Goal: Task Accomplishment & Management: Use online tool/utility

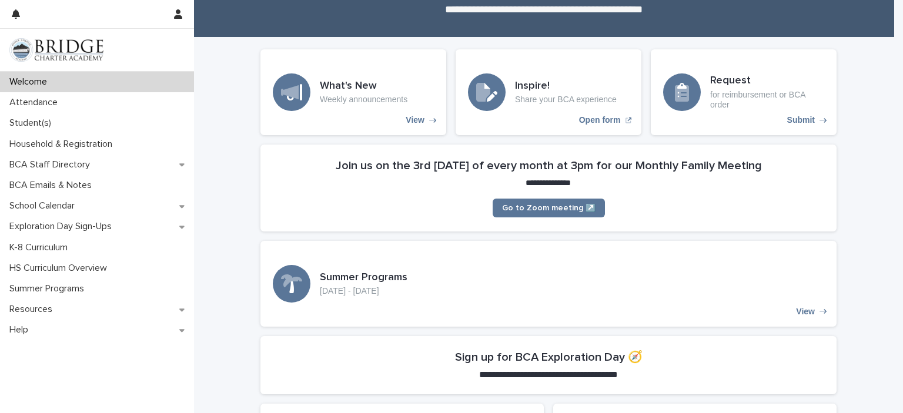
scroll to position [88, 0]
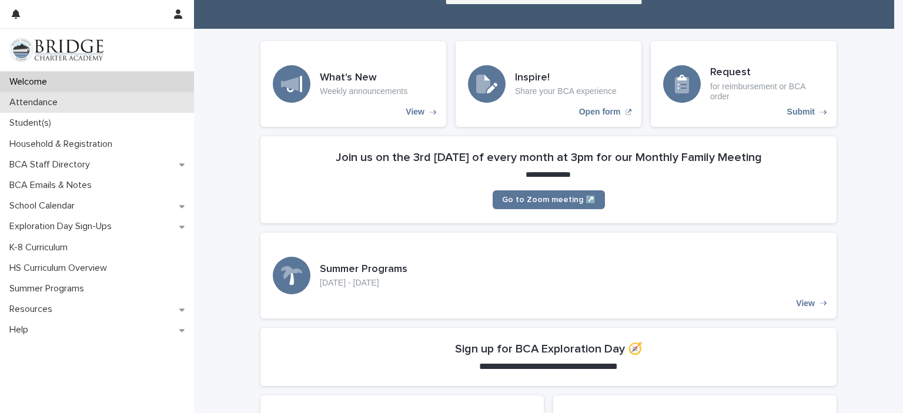
click at [99, 101] on div "Attendance" at bounding box center [97, 102] width 194 height 21
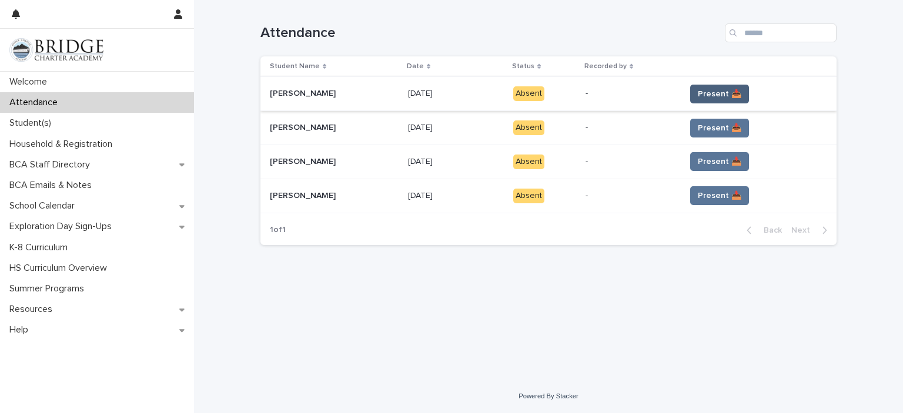
click at [711, 94] on span "Present 📥" at bounding box center [720, 94] width 44 height 12
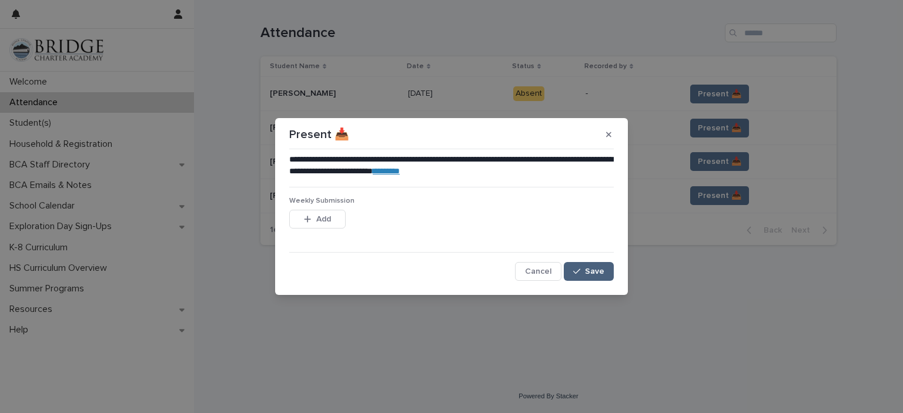
click at [601, 269] on span "Save" at bounding box center [594, 272] width 19 height 8
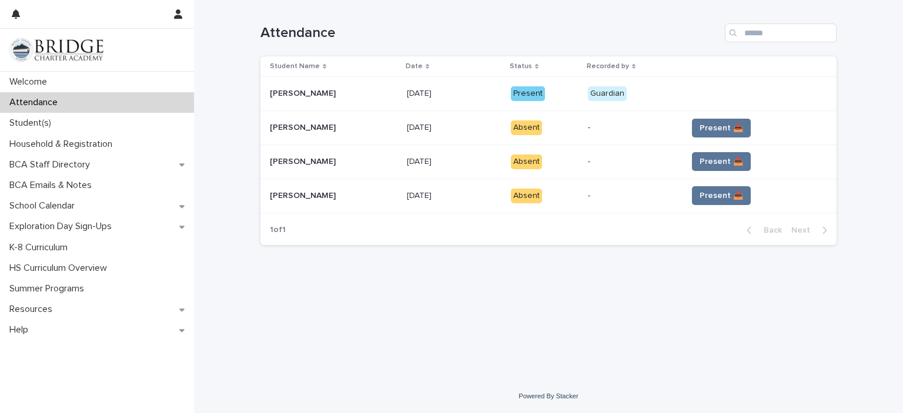
click at [710, 131] on span "Present 📥" at bounding box center [722, 128] width 44 height 12
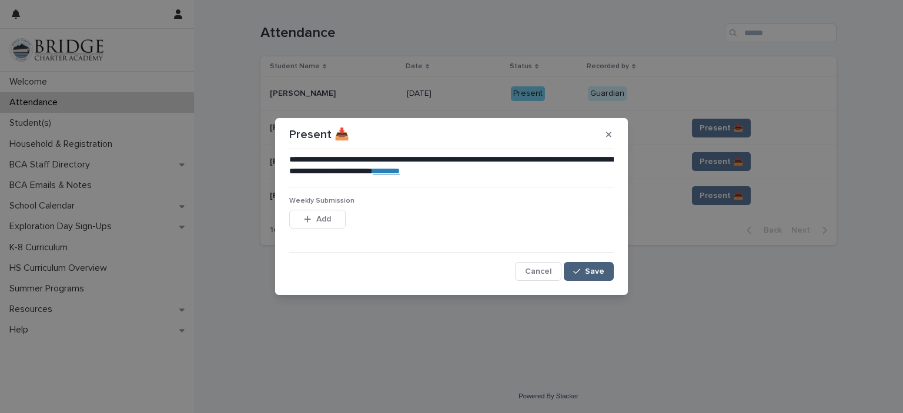
click at [589, 275] on span "Save" at bounding box center [594, 272] width 19 height 8
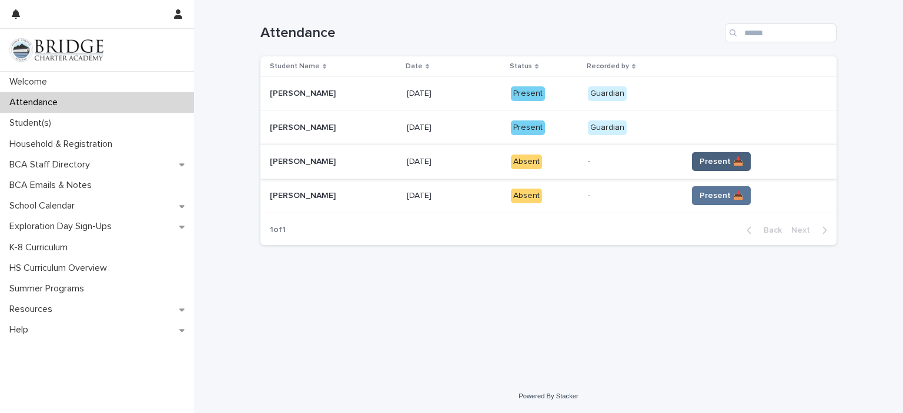
click at [718, 164] on span "Present 📥" at bounding box center [722, 162] width 44 height 12
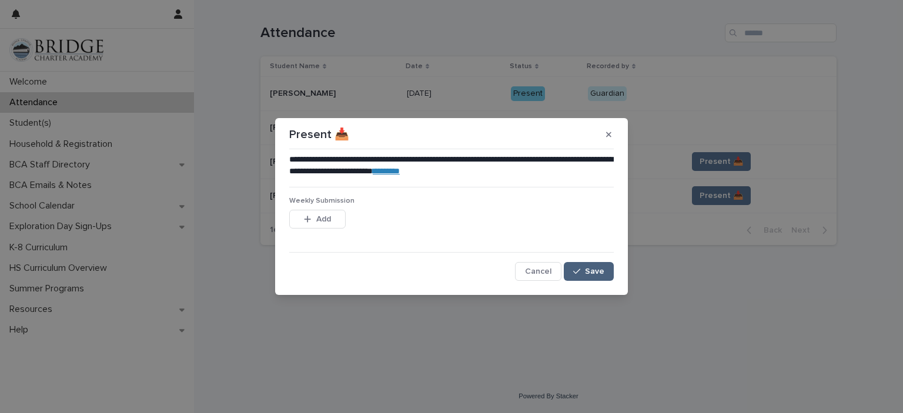
click at [593, 265] on button "Save" at bounding box center [589, 271] width 50 height 19
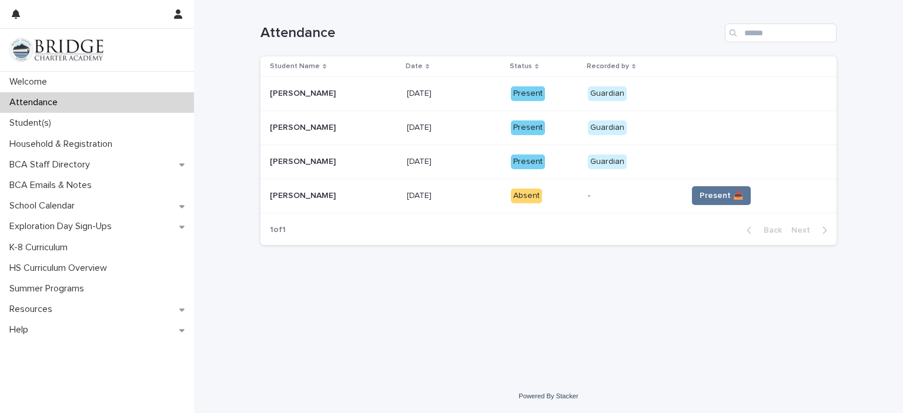
click at [706, 202] on button "Present 📥" at bounding box center [721, 195] width 59 height 19
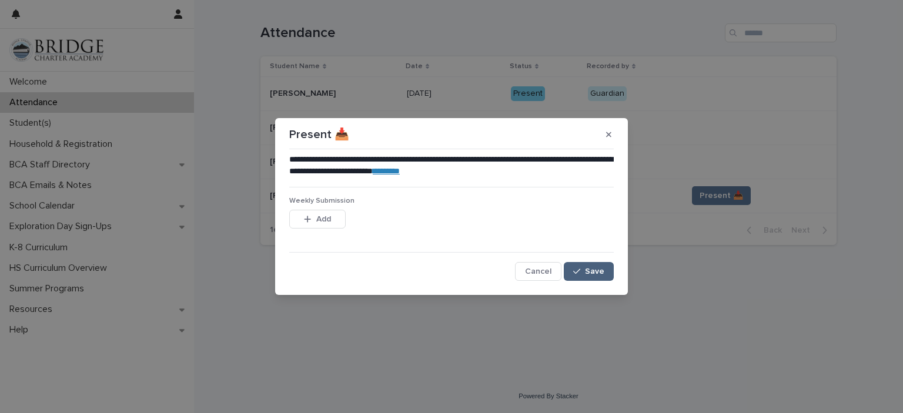
click at [572, 272] on button "Save" at bounding box center [589, 271] width 50 height 19
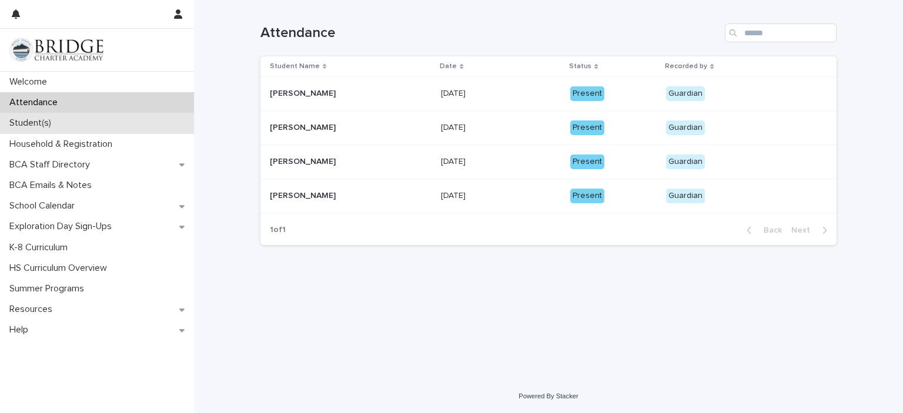
click at [94, 125] on div "Student(s)" at bounding box center [97, 123] width 194 height 21
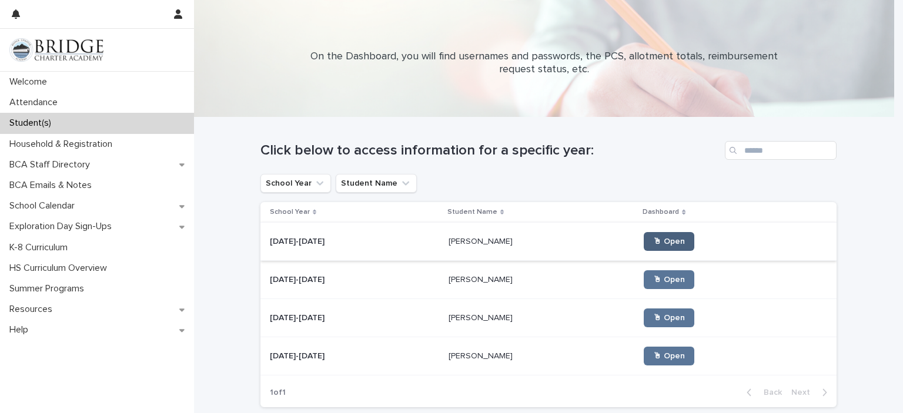
click at [653, 238] on span "🖱 Open" at bounding box center [669, 242] width 32 height 8
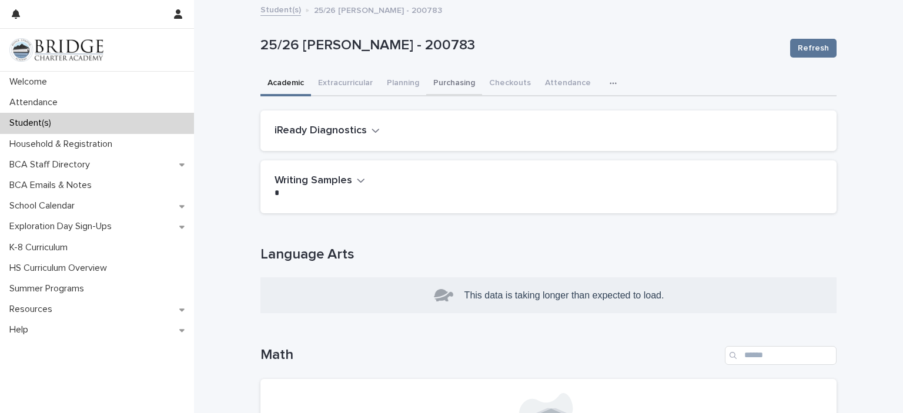
click at [450, 85] on button "Purchasing" at bounding box center [454, 84] width 56 height 25
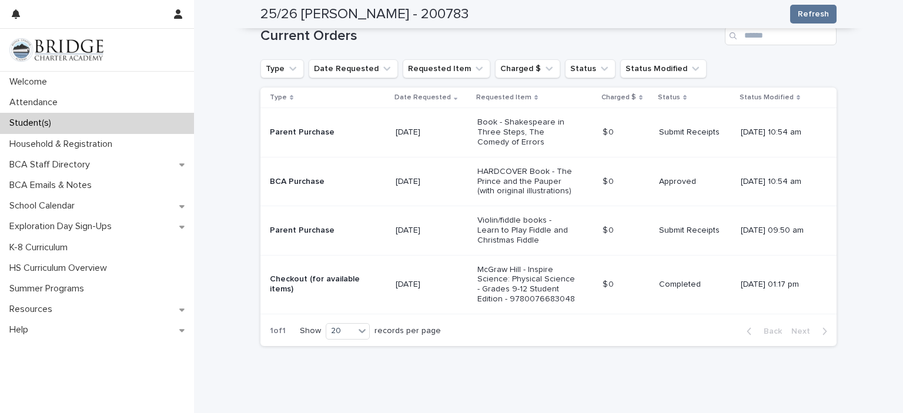
scroll to position [295, 0]
